Goal: Find contact information: Find contact information

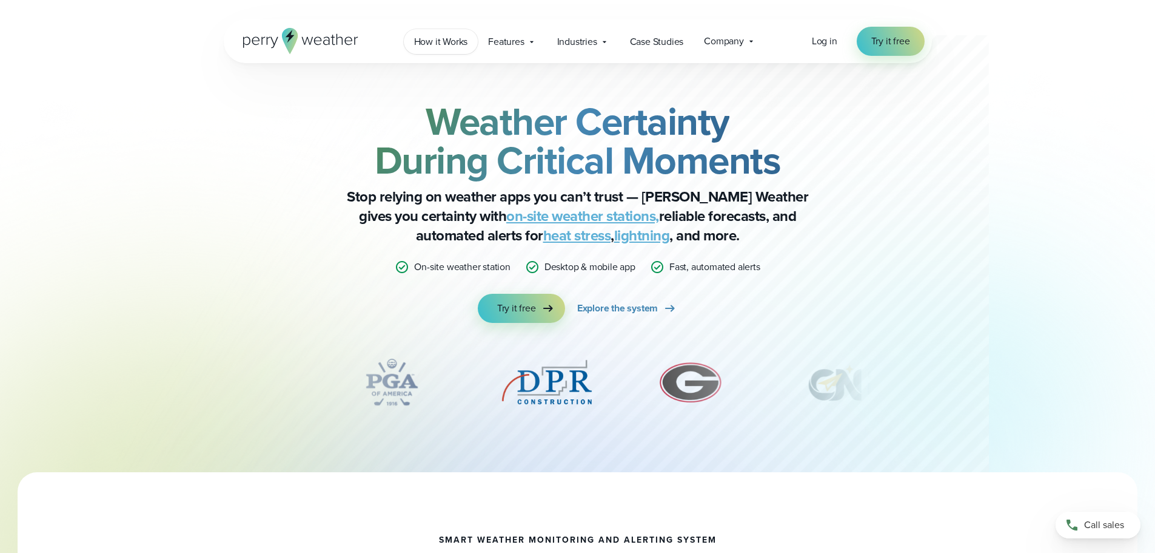
click at [451, 41] on span "How it Works" at bounding box center [441, 42] width 54 height 15
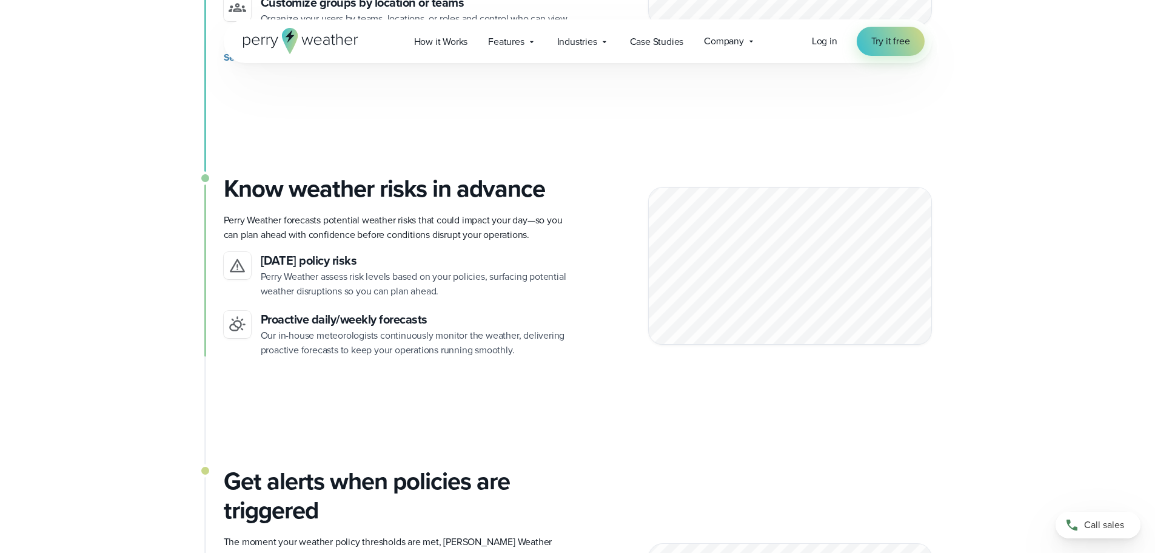
scroll to position [907, 0]
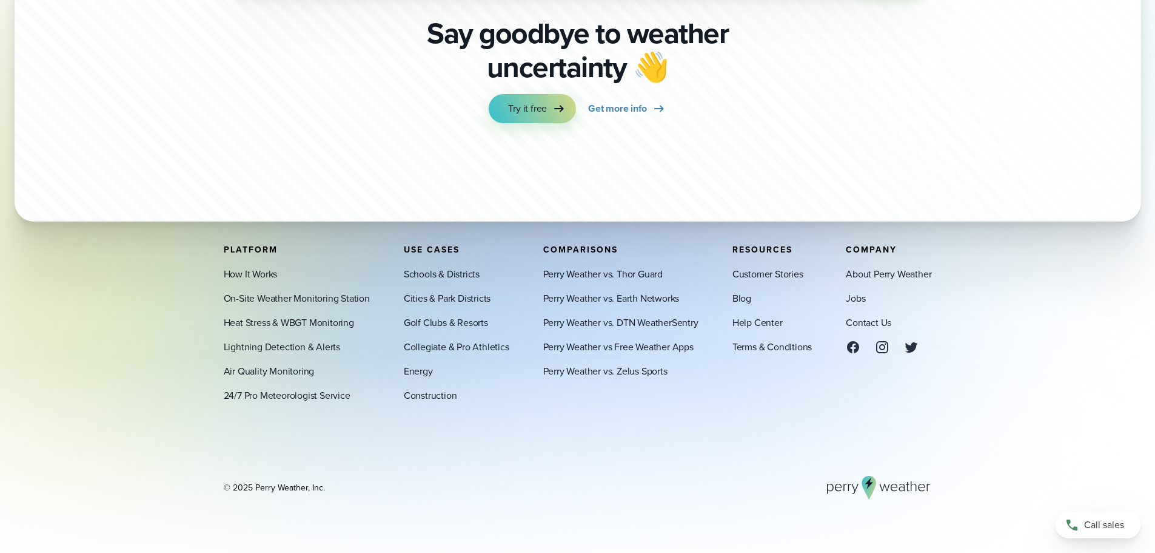
scroll to position [4239, 0]
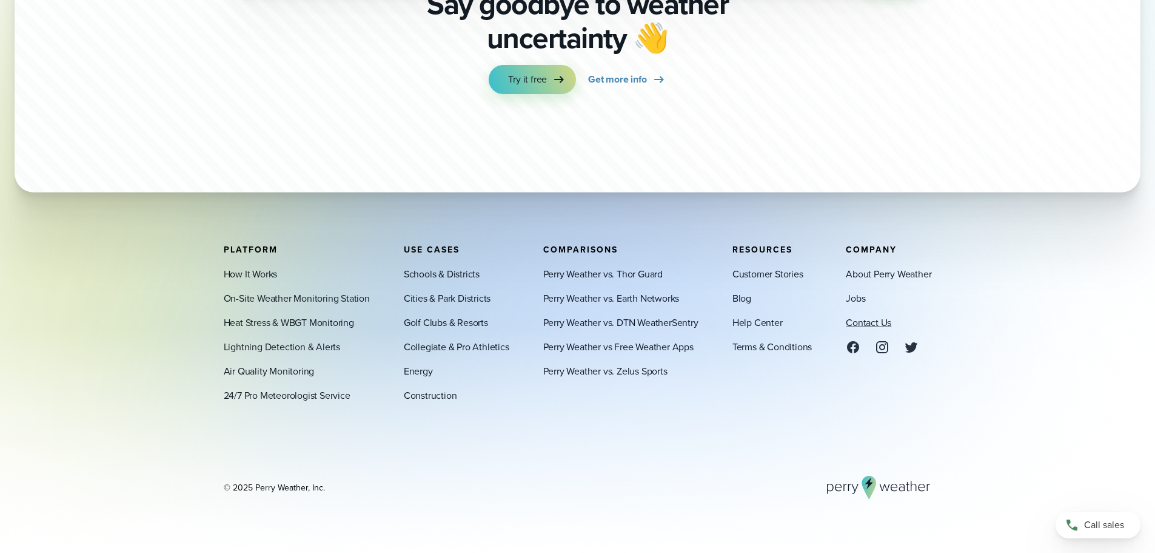
click at [870, 319] on link "Contact Us" at bounding box center [868, 322] width 45 height 15
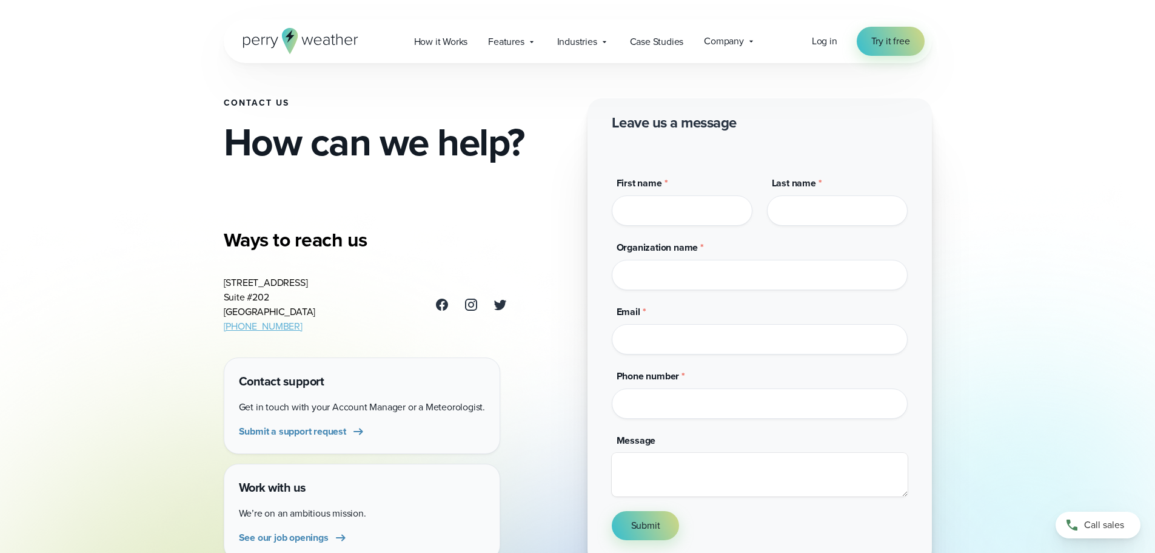
scroll to position [44, 0]
